Goal: Task Accomplishment & Management: Manage account settings

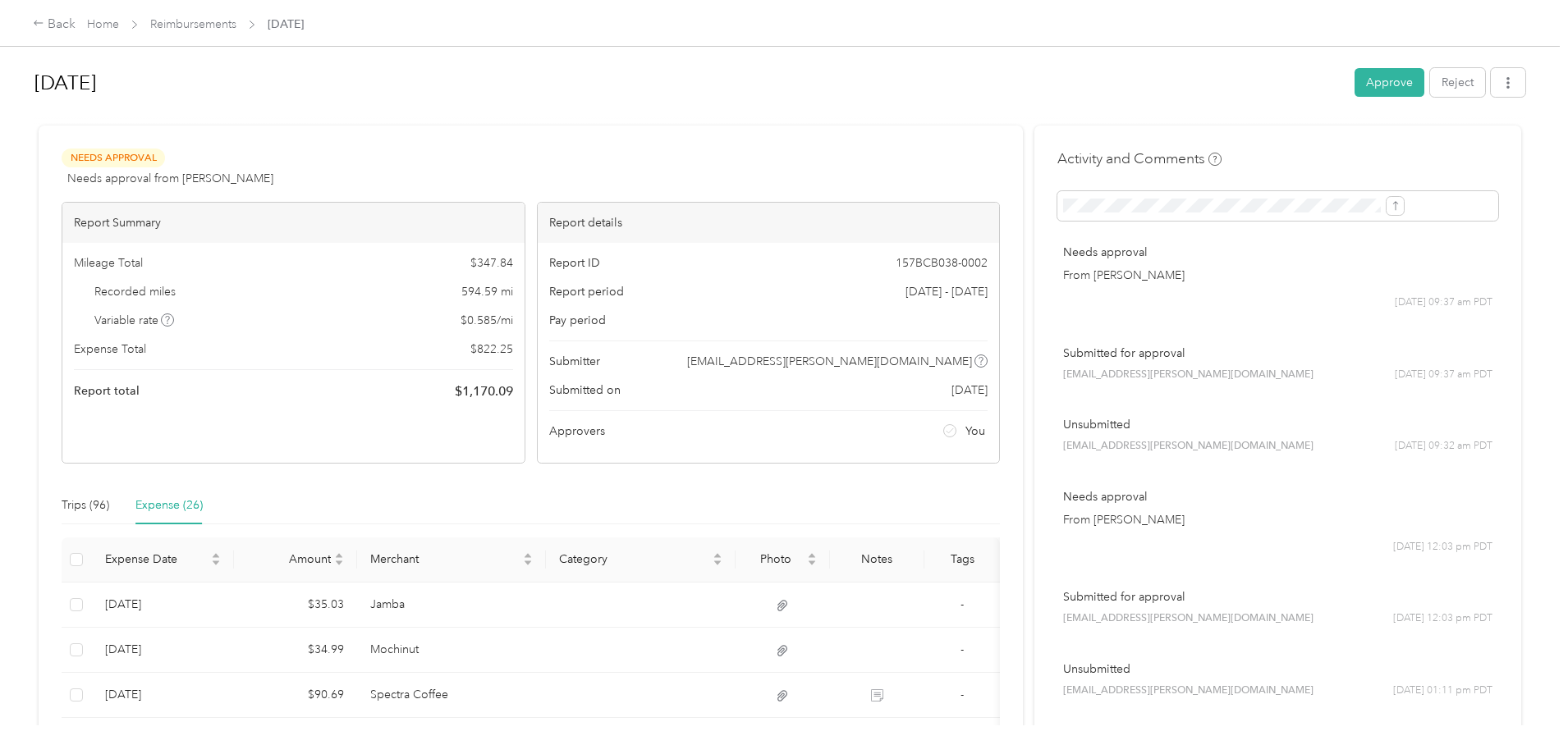
scroll to position [1015, 0]
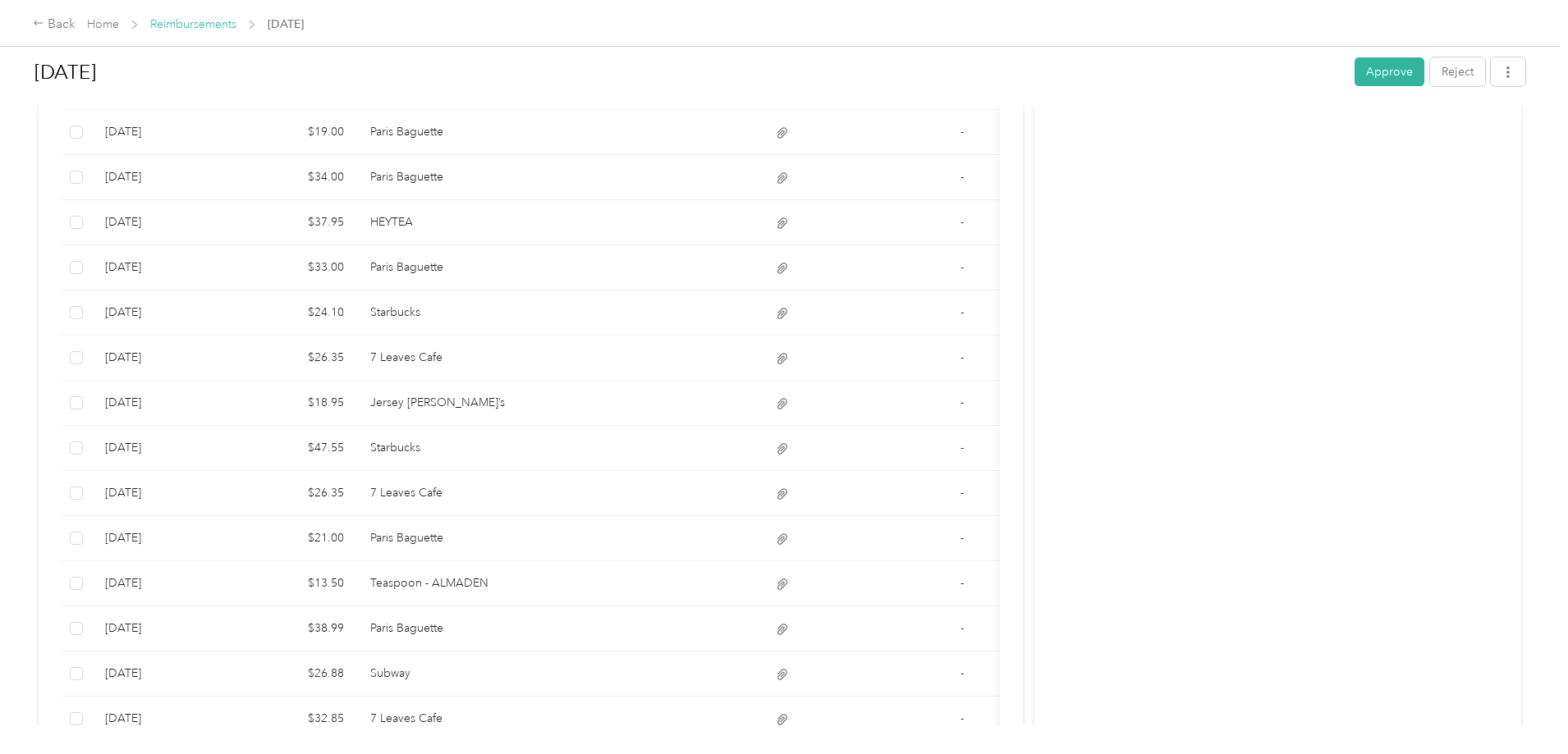
click at [237, 22] on link "Reimbursements" at bounding box center [194, 24] width 86 height 14
